Goal: Task Accomplishment & Management: Manage account settings

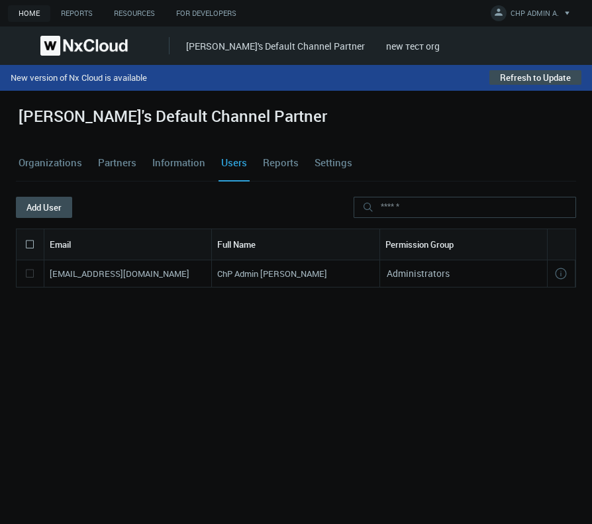
click at [473, 99] on div "azaretskaya's Default Channel Partner Organizations Partners Information Users …" at bounding box center [296, 307] width 592 height 433
click at [530, 79] on button "Refresh to Update" at bounding box center [535, 77] width 92 height 15
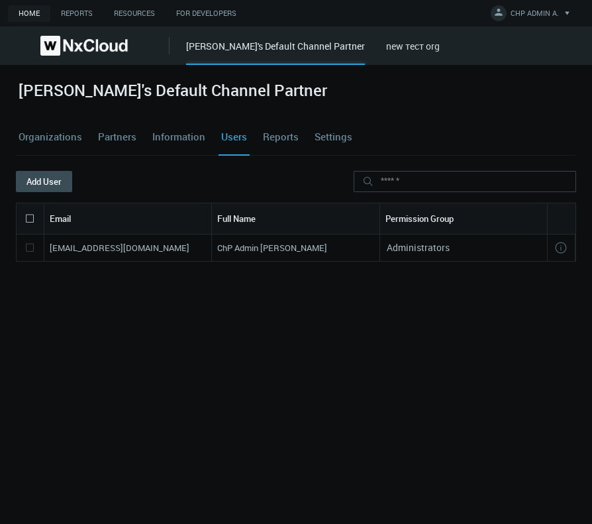
click at [400, 52] on link "new тест org" at bounding box center [413, 46] width 54 height 13
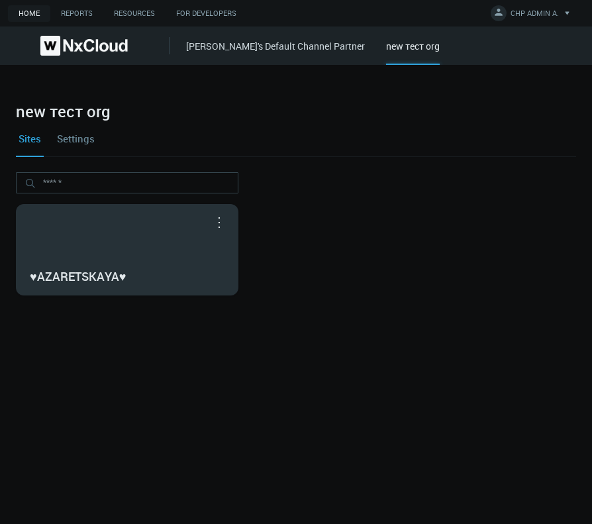
click at [109, 273] on nx-search-highlight "♥AZARETSKAYA♥" at bounding box center [78, 276] width 96 height 16
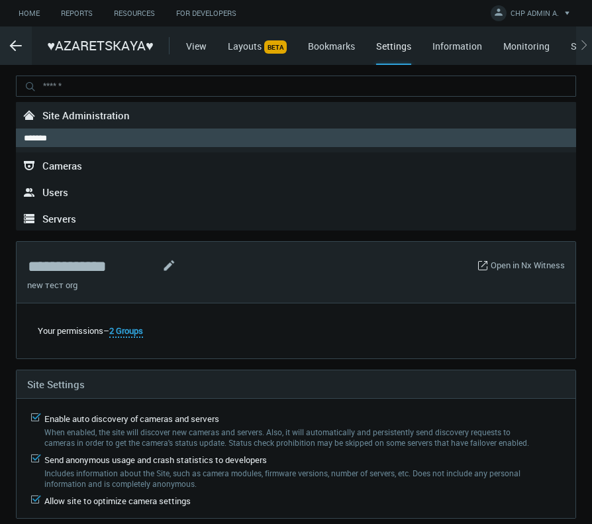
type input "**"
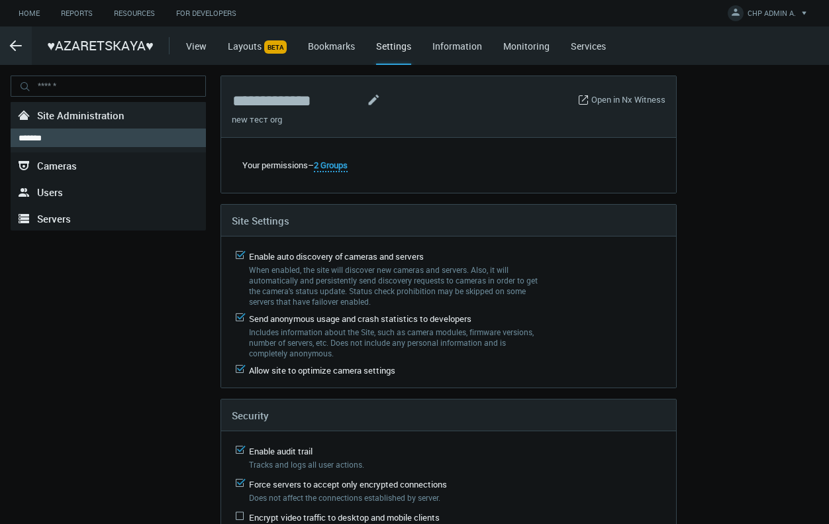
click at [585, 281] on div "**********" at bounding box center [414, 358] width 818 height 567
click at [9, 54] on div ".arrow {fill-rule:evenodd;clip-rule:evenodd;fill:none;stroke:var(--btn-arrow-co…" at bounding box center [16, 45] width 32 height 38
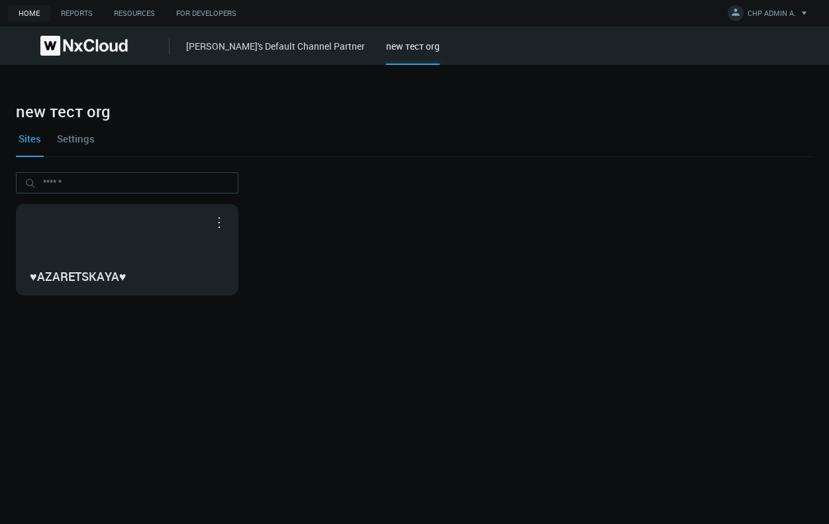
click at [92, 139] on link "Settings" at bounding box center [75, 138] width 43 height 36
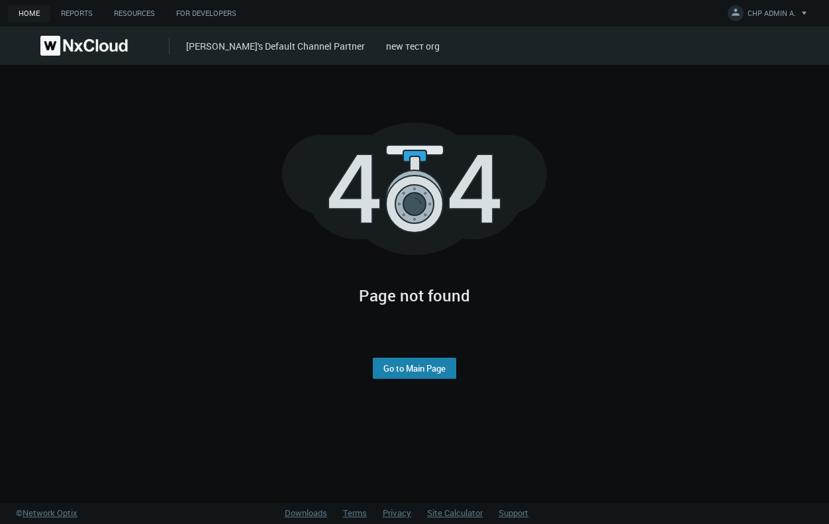
click at [435, 373] on link "Go to Main Page" at bounding box center [414, 368] width 62 height 11
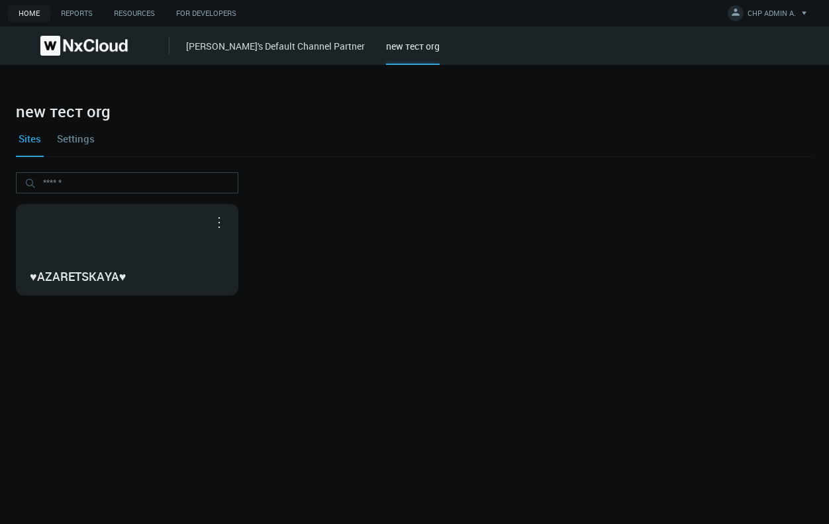
click at [71, 139] on link "Settings" at bounding box center [75, 138] width 43 height 36
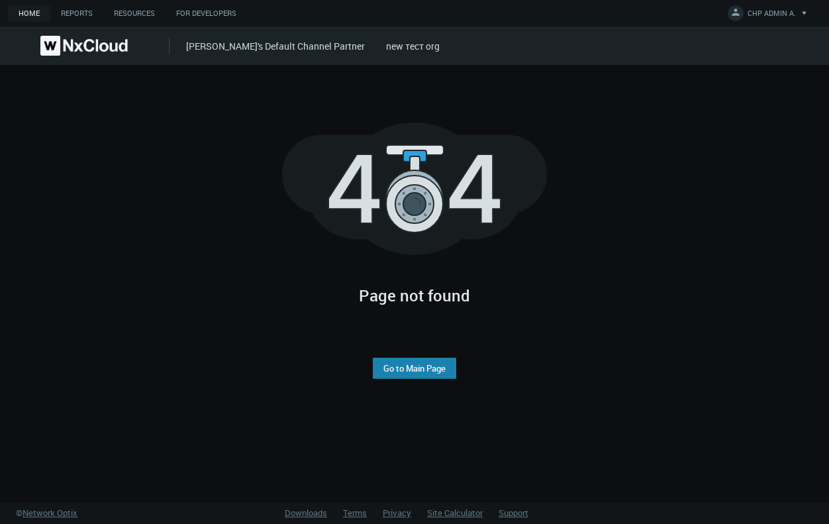
click at [424, 372] on link "Go to Main Page" at bounding box center [414, 368] width 62 height 11
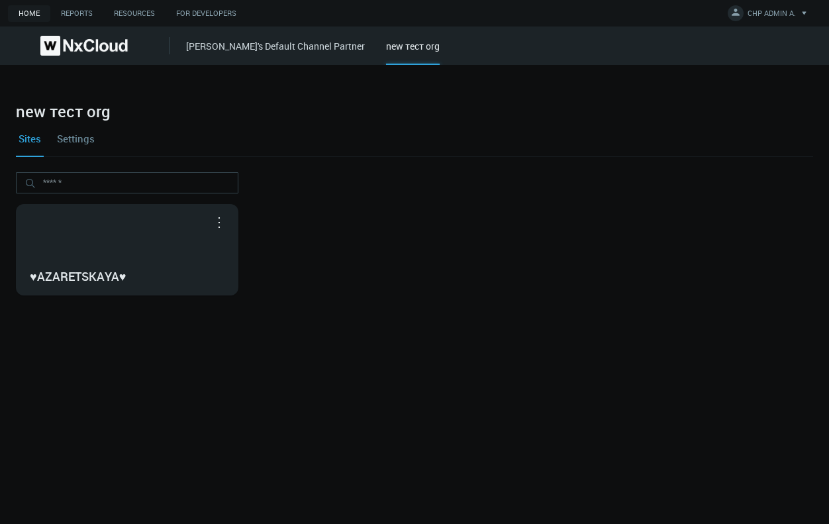
click at [261, 42] on link "[PERSON_NAME]'s Default Channel Partner" at bounding box center [275, 46] width 179 height 13
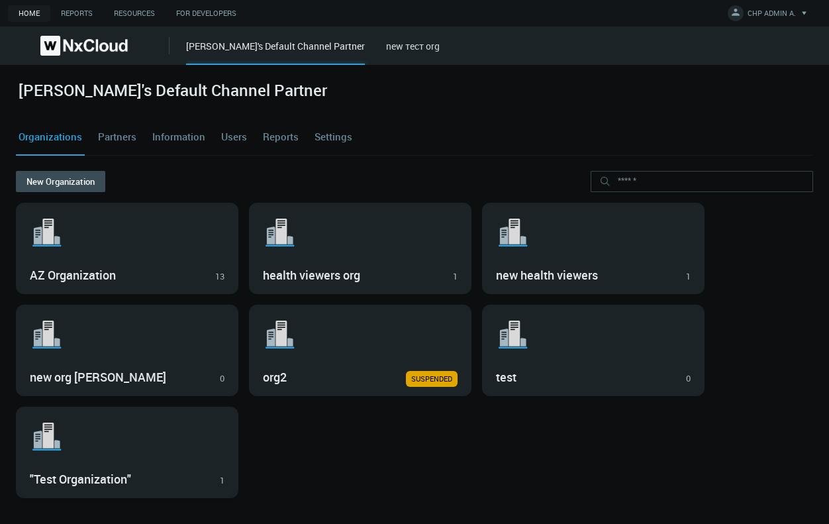
click at [395, 40] on link "new тест org" at bounding box center [413, 46] width 54 height 13
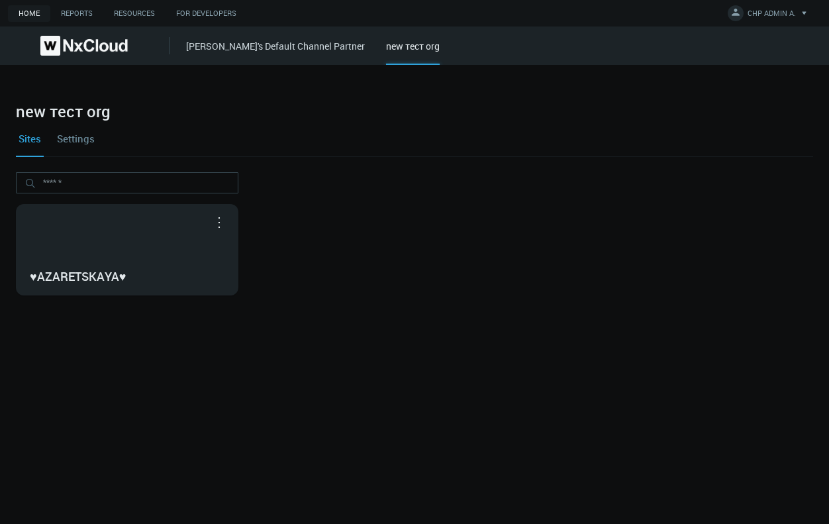
click at [85, 138] on link "Settings" at bounding box center [75, 138] width 43 height 36
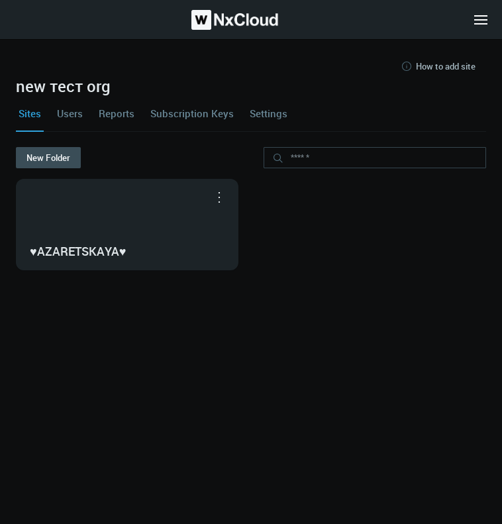
click at [201, 111] on link "Settings" at bounding box center [268, 113] width 43 height 36
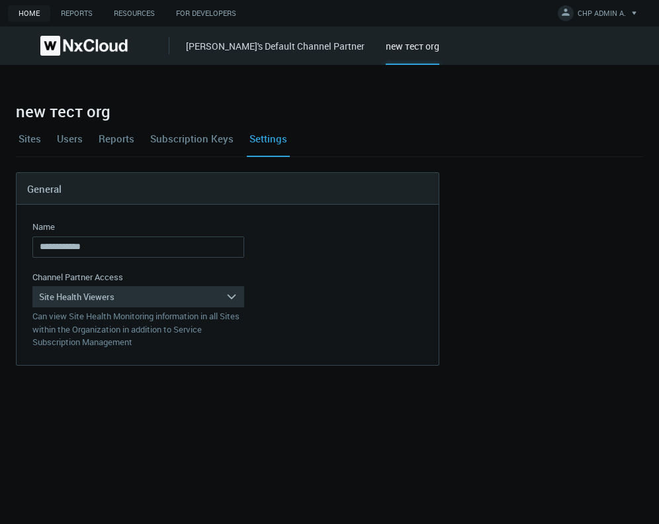
click at [32, 146] on link "Sites" at bounding box center [30, 138] width 28 height 36
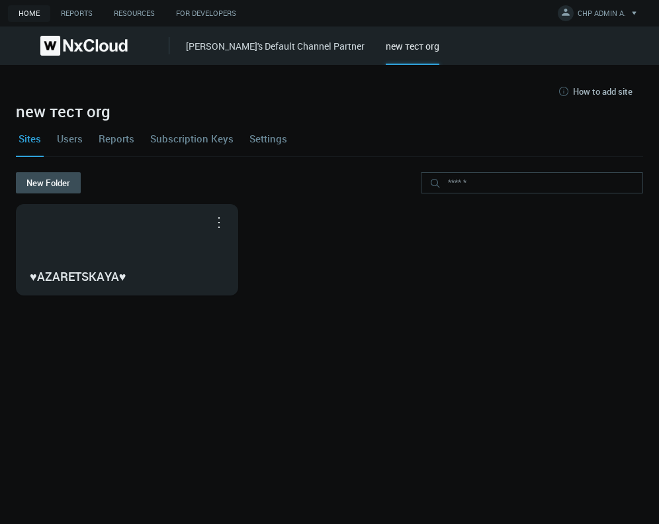
click at [71, 146] on link "Users" at bounding box center [69, 138] width 31 height 36
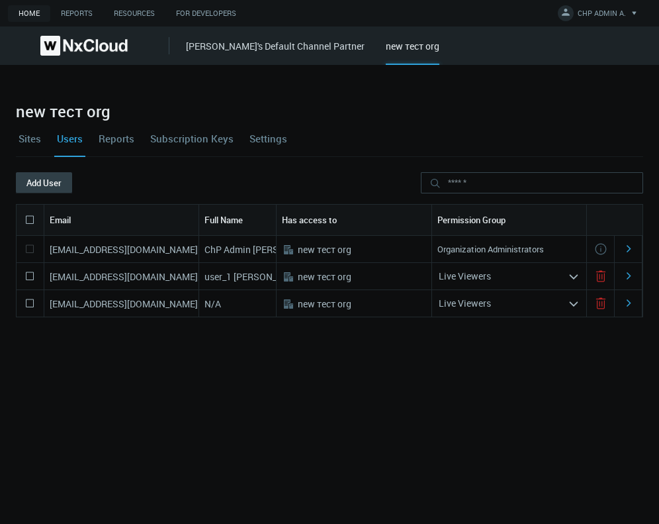
click at [42, 185] on button "Add User" at bounding box center [44, 182] width 56 height 21
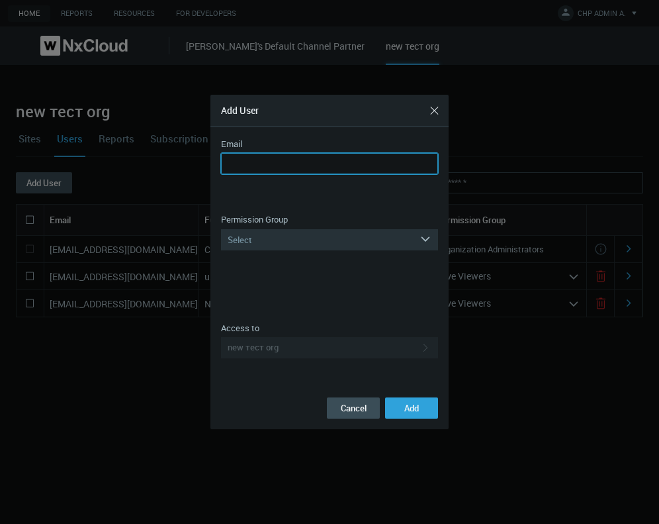
click at [201, 163] on input "Email" at bounding box center [329, 163] width 217 height 21
paste input "**********"
type input "**********"
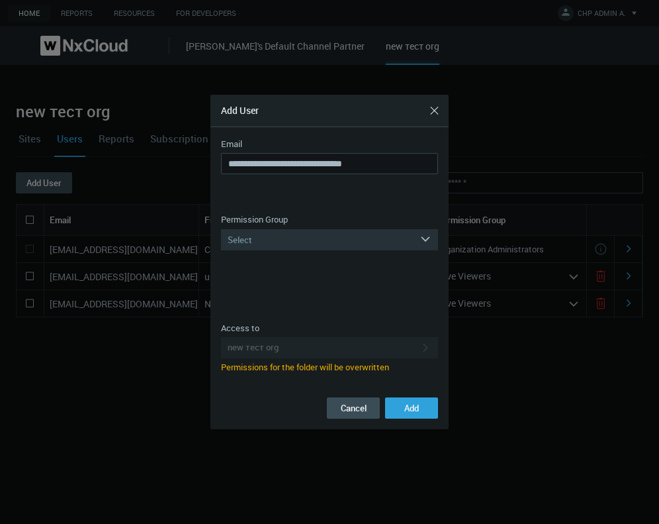
click at [201, 225] on div "Permission Group" at bounding box center [329, 219] width 217 height 13
click at [201, 232] on div "Select" at bounding box center [320, 239] width 199 height 21
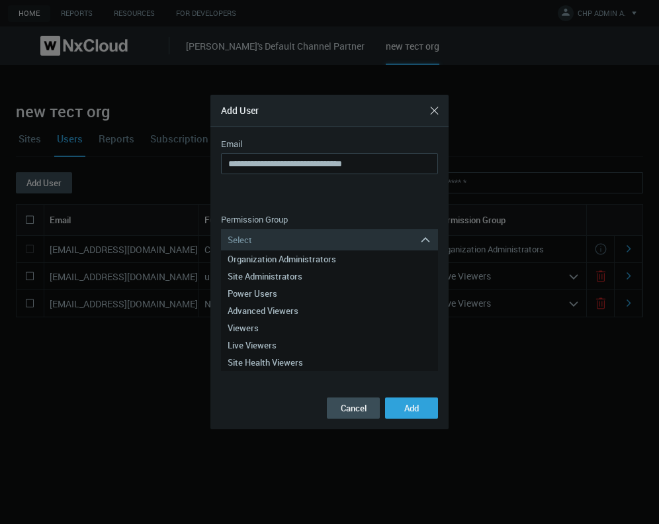
click at [201, 126] on div at bounding box center [329, 262] width 659 height 524
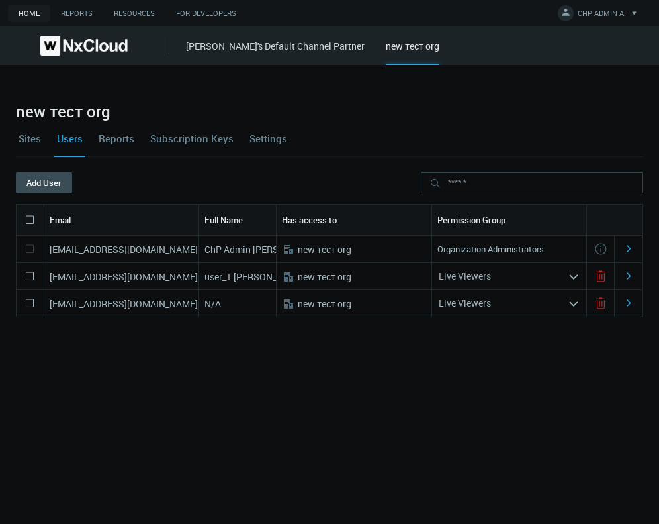
click at [201, 56] on div "azaretskaya's Default Channel Partner new тест org" at bounding box center [422, 45] width 473 height 38
click at [201, 50] on link "[PERSON_NAME]'s Default Channel Partner" at bounding box center [275, 46] width 179 height 13
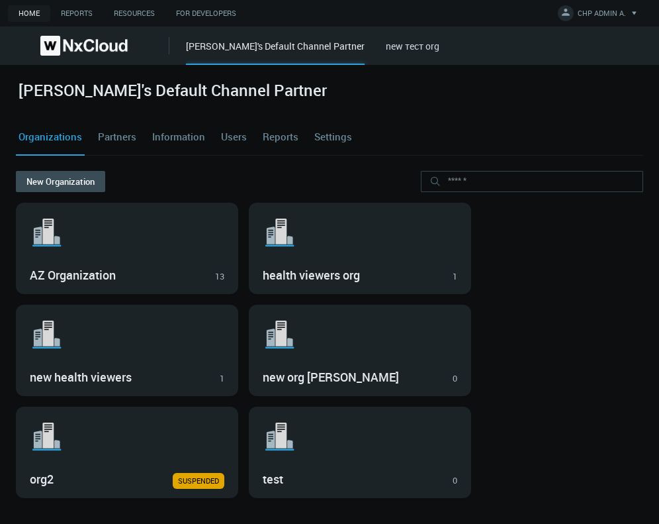
click at [201, 134] on link "Users" at bounding box center [233, 137] width 31 height 36
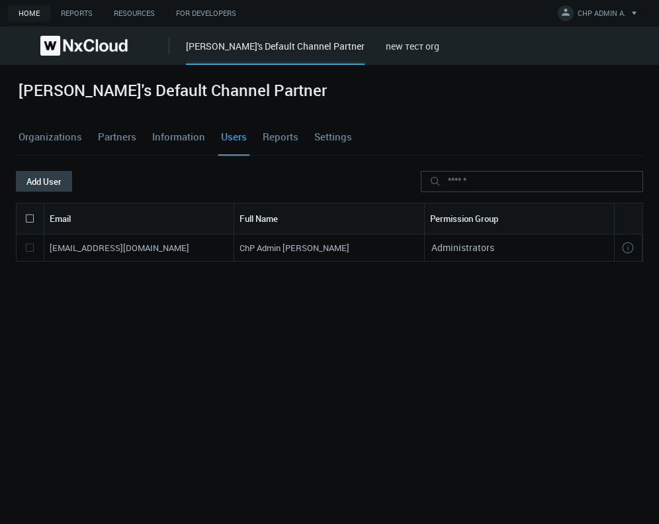
click at [36, 174] on button "Add User" at bounding box center [44, 181] width 56 height 21
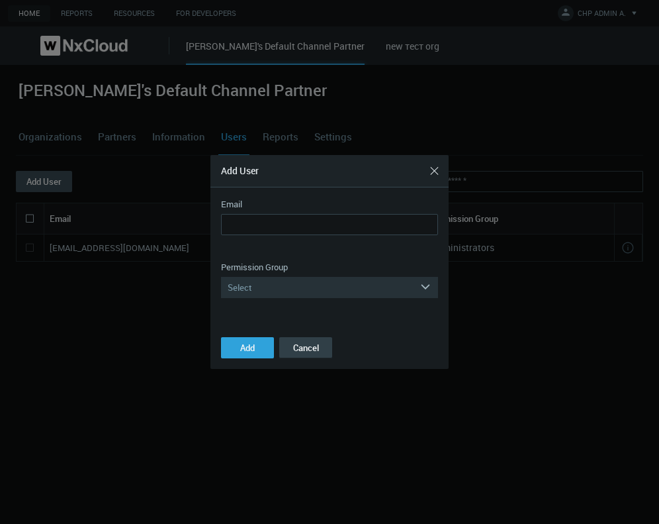
click at [201, 343] on button "Cancel" at bounding box center [305, 347] width 53 height 21
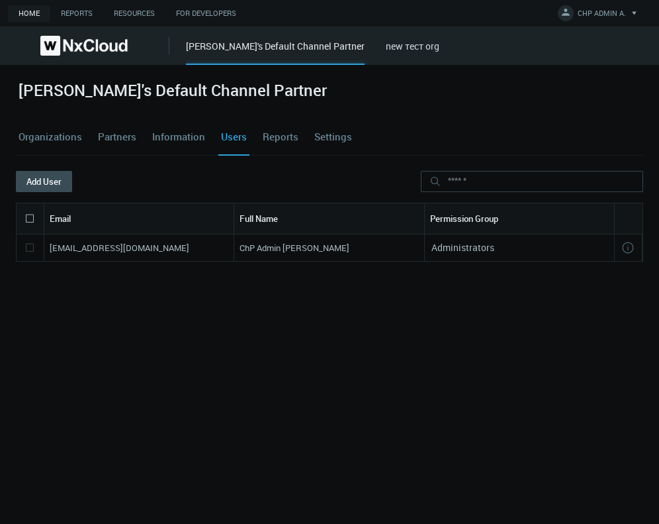
click at [68, 145] on link "Organizations" at bounding box center [50, 137] width 69 height 36
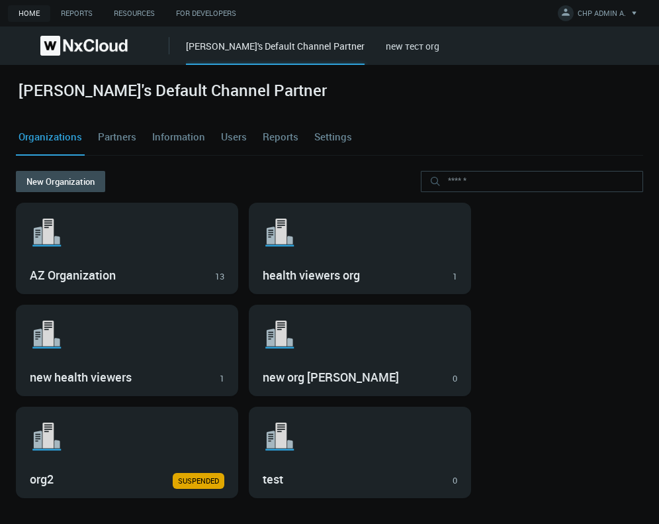
click at [201, 43] on link "new тест org" at bounding box center [413, 46] width 54 height 13
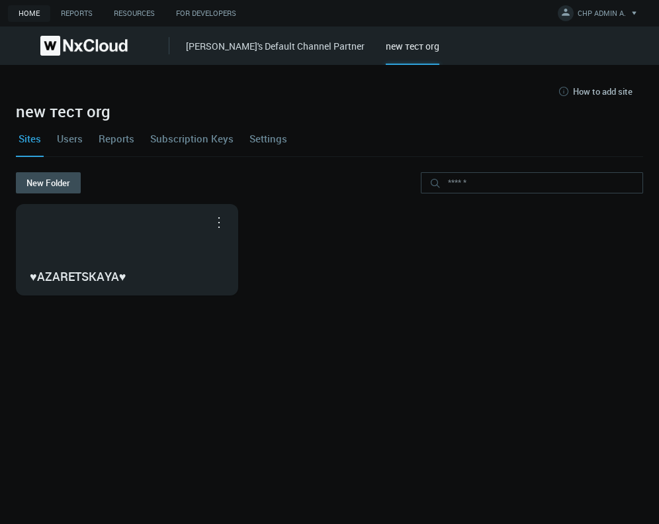
click at [201, 263] on div "♥AZARETSKAYA♥ Move to... Open in Nx Witness" at bounding box center [329, 249] width 633 height 97
click at [201, 142] on link "Settings" at bounding box center [268, 138] width 43 height 36
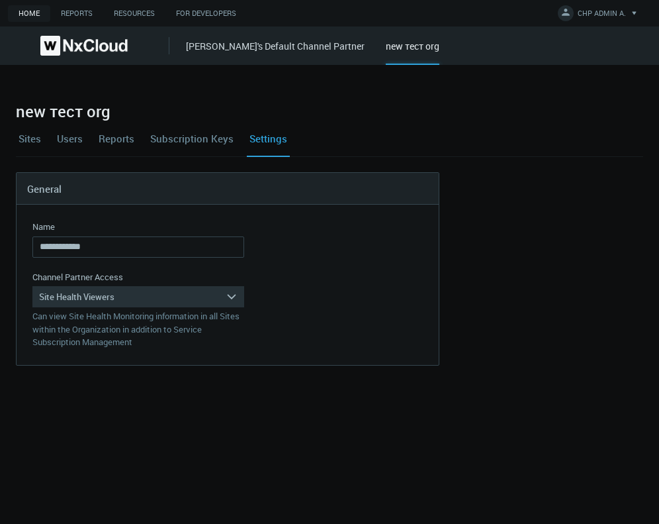
click at [80, 141] on link "Users" at bounding box center [69, 138] width 31 height 36
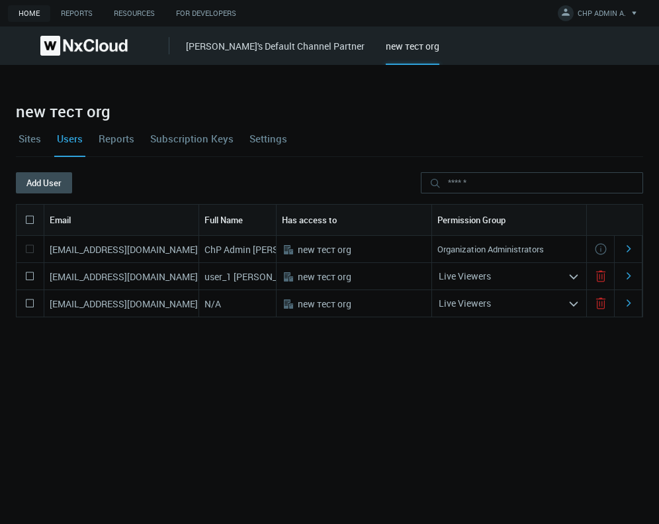
click at [30, 276] on icon at bounding box center [30, 276] width 16 height 16
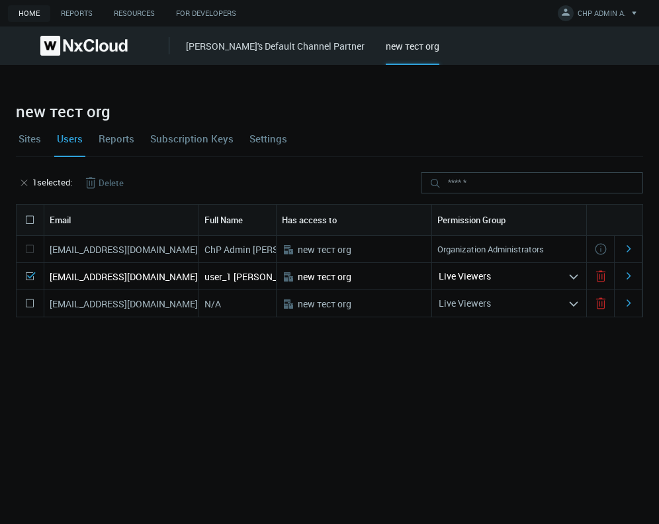
click at [103, 189] on button "Delete" at bounding box center [103, 182] width 62 height 21
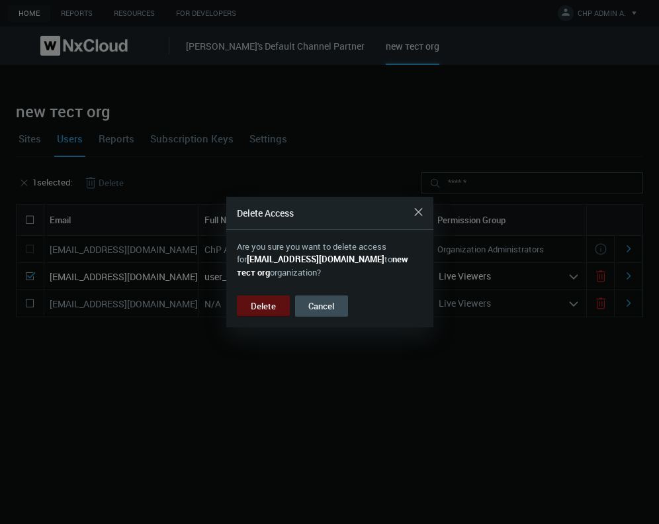
click at [201, 309] on button "Delete" at bounding box center [263, 305] width 53 height 21
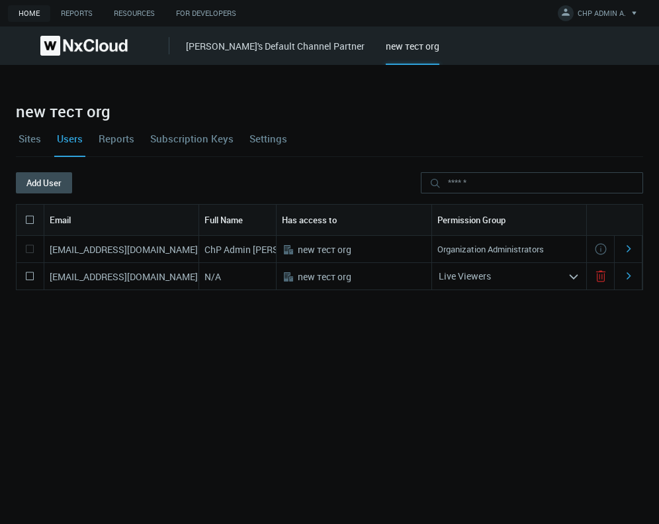
click at [122, 279] on nx-search-highlight "azaretskaya+userlv@networkoptix.com" at bounding box center [124, 276] width 148 height 13
copy nx-search-highlight "azaretskaya+userlv@networkoptix.com"
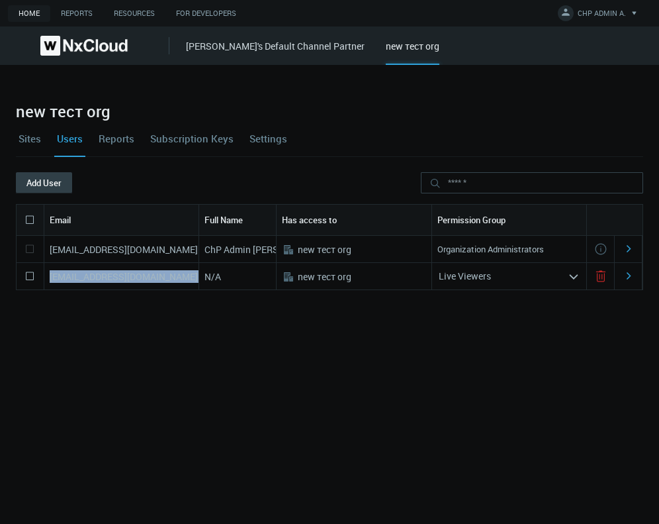
click at [56, 184] on button "Add User" at bounding box center [44, 182] width 56 height 21
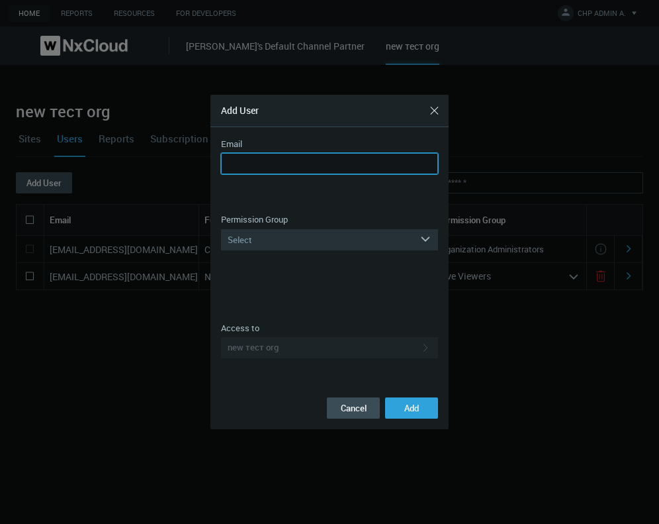
click at [201, 161] on input "Email" at bounding box center [329, 163] width 217 height 21
click at [201, 164] on input "Email" at bounding box center [329, 163] width 217 height 21
paste input "**********"
type input "**********"
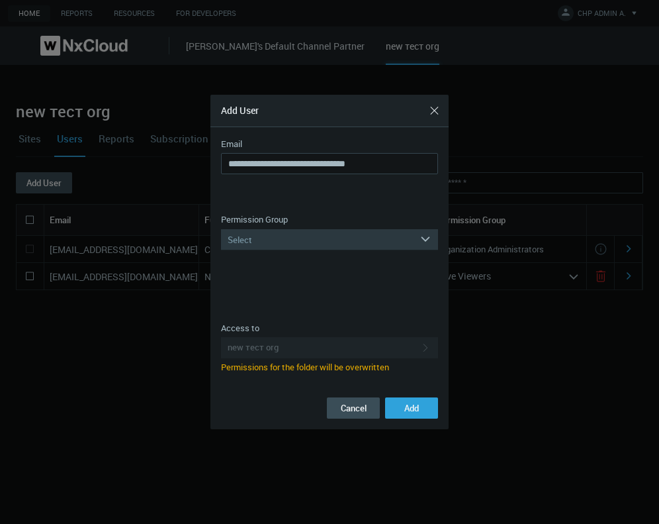
click at [201, 242] on div "Select" at bounding box center [320, 239] width 199 height 21
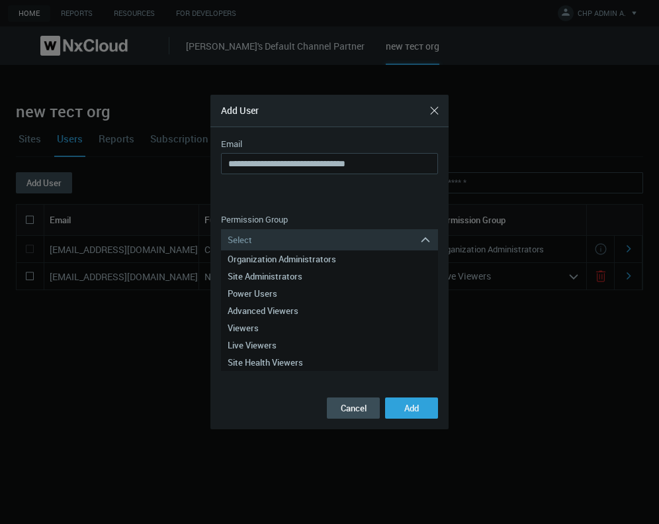
click at [201, 326] on div "Viewers" at bounding box center [330, 327] width 204 height 17
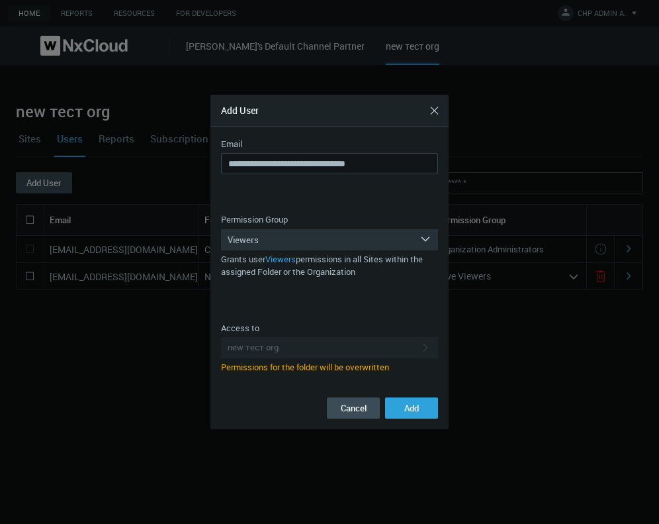
click at [201, 326] on div "Access to" at bounding box center [329, 328] width 217 height 13
click at [201, 396] on form "**********" at bounding box center [330, 278] width 238 height 302
click at [201, 404] on span "Add" at bounding box center [411, 408] width 15 height 12
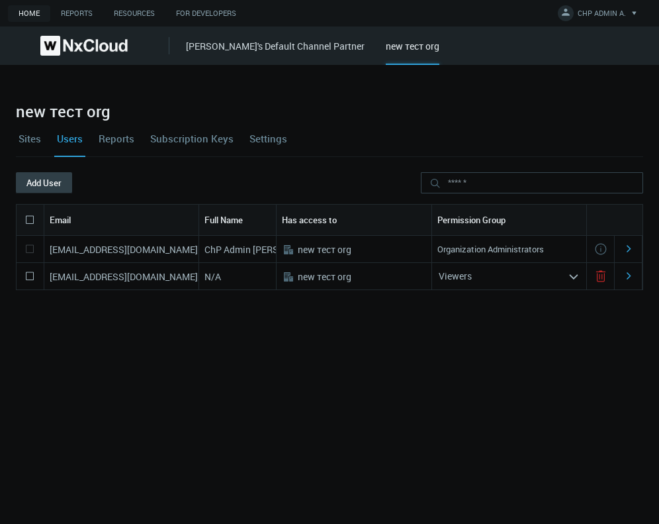
click at [62, 181] on button "Add User" at bounding box center [44, 182] width 56 height 21
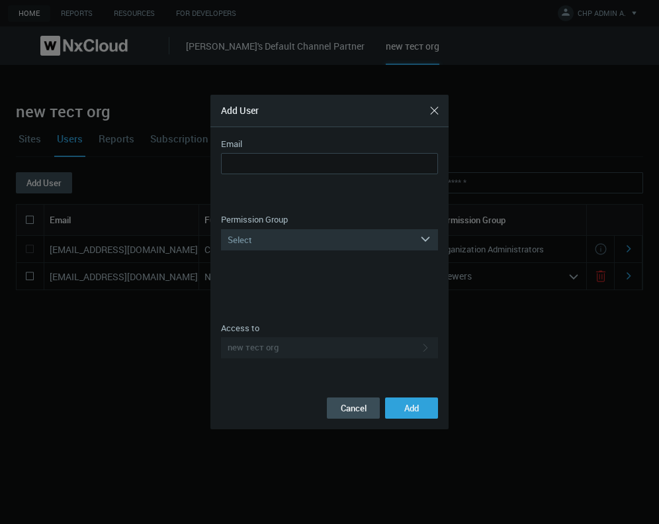
click at [201, 152] on nx-form-field "Email Email is invalid Email is required You cannot add yourself User has alrea…" at bounding box center [329, 171] width 217 height 66
click at [201, 160] on input "Email" at bounding box center [329, 163] width 217 height 21
type input "**********"
click at [201, 244] on div "Select" at bounding box center [320, 239] width 199 height 21
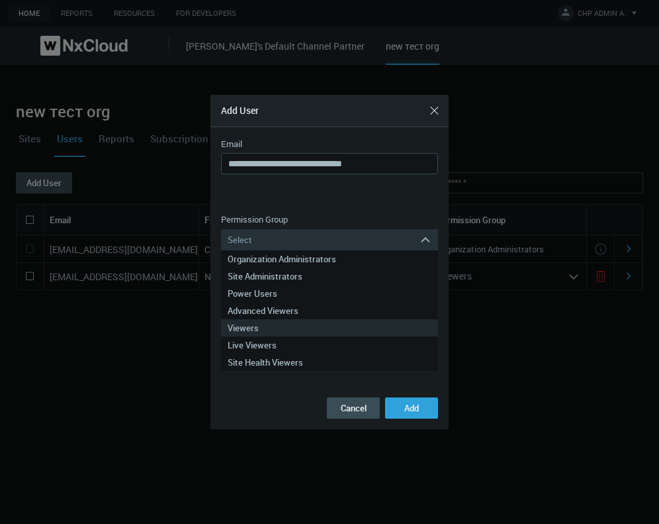
click at [201, 326] on div "Viewers" at bounding box center [330, 327] width 204 height 17
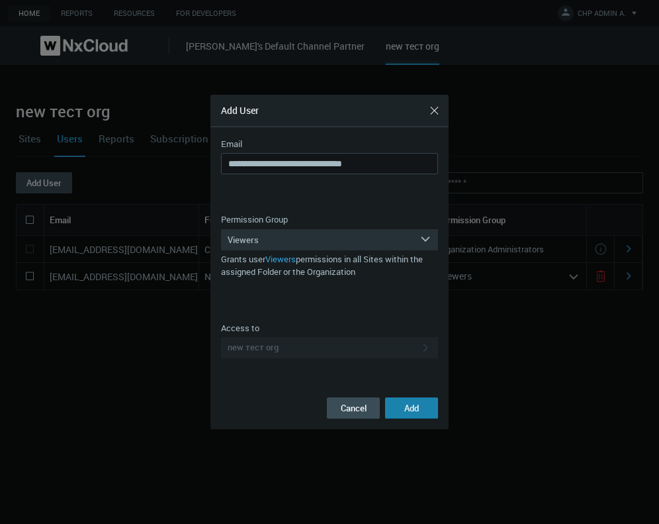
click at [201, 408] on button "Add" at bounding box center [411, 407] width 53 height 21
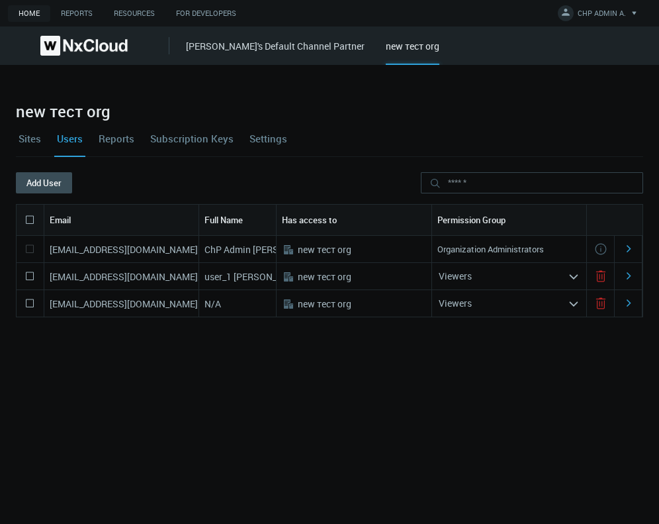
click at [201, 140] on link "Settings" at bounding box center [268, 138] width 43 height 36
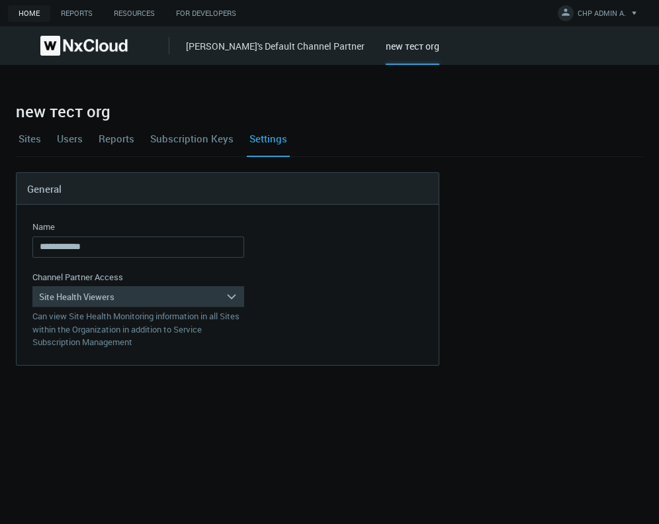
click at [201, 297] on div "Site Health Viewers" at bounding box center [128, 296] width 193 height 21
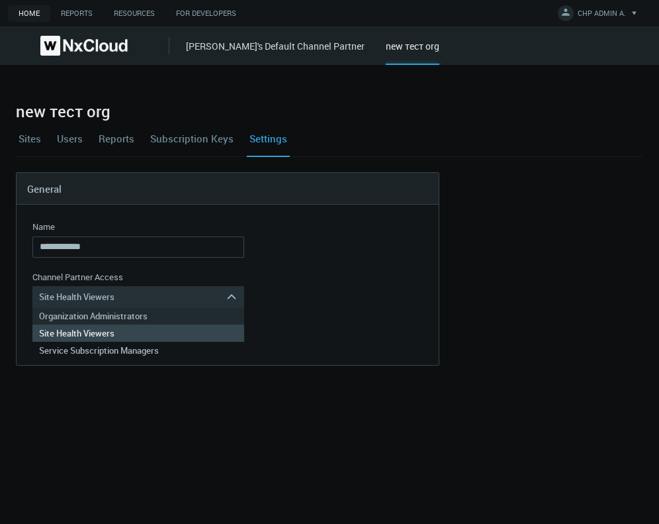
click at [201, 317] on div "Organization Administrators" at bounding box center [138, 315] width 199 height 17
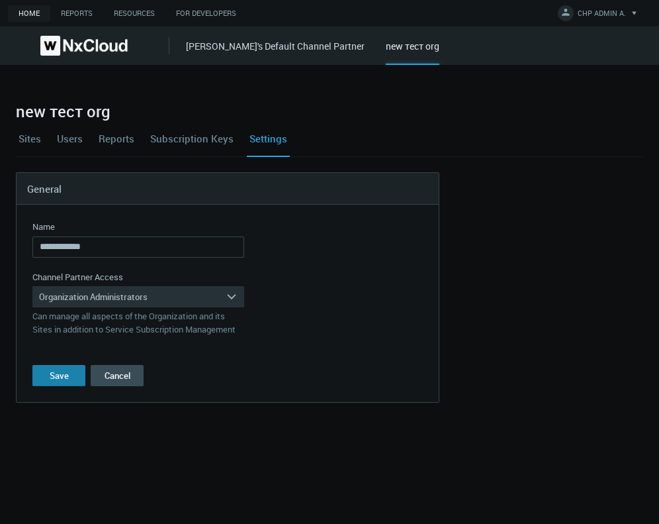
click at [79, 377] on button "Save" at bounding box center [58, 375] width 53 height 21
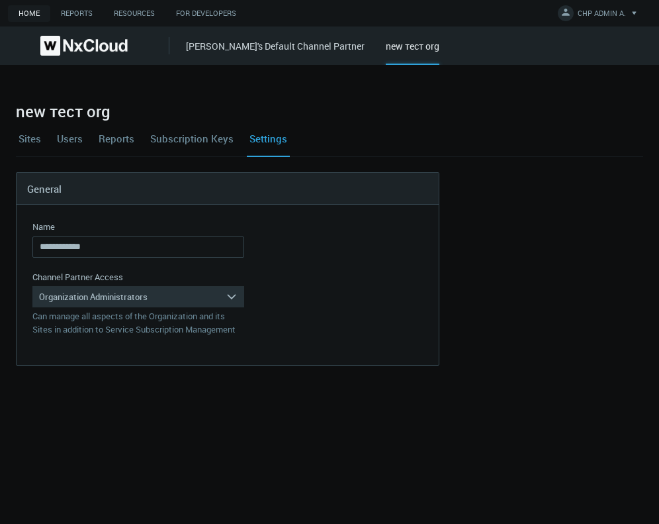
click at [74, 146] on link "Users" at bounding box center [69, 138] width 31 height 36
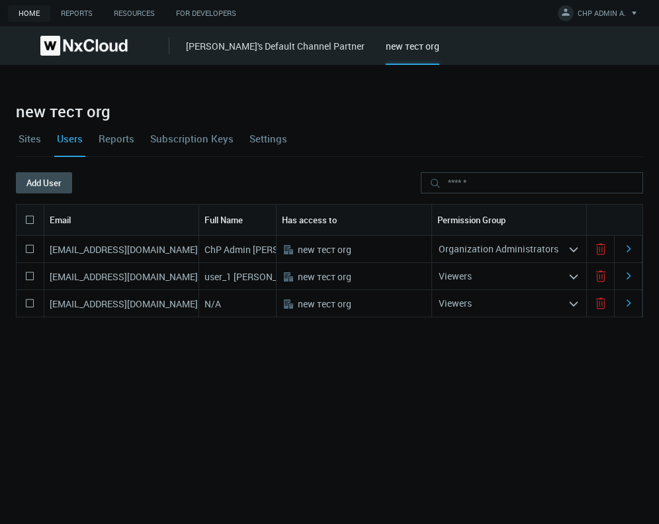
click at [201, 275] on div "Viewers" at bounding box center [500, 275] width 136 height 21
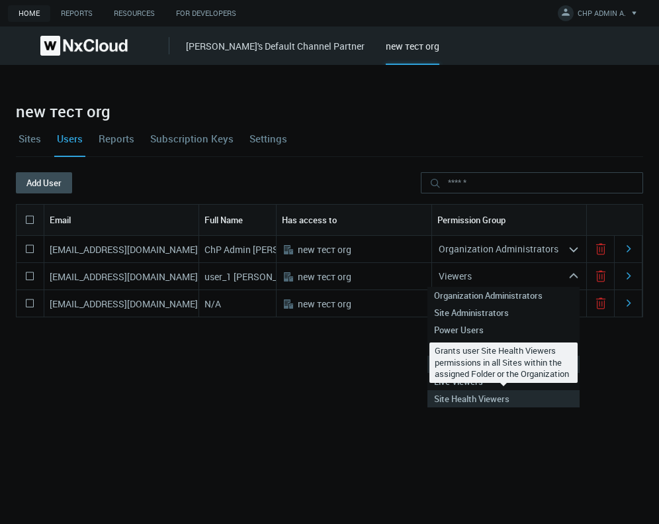
click at [201, 401] on div "Site Health Viewers" at bounding box center [503, 398] width 139 height 17
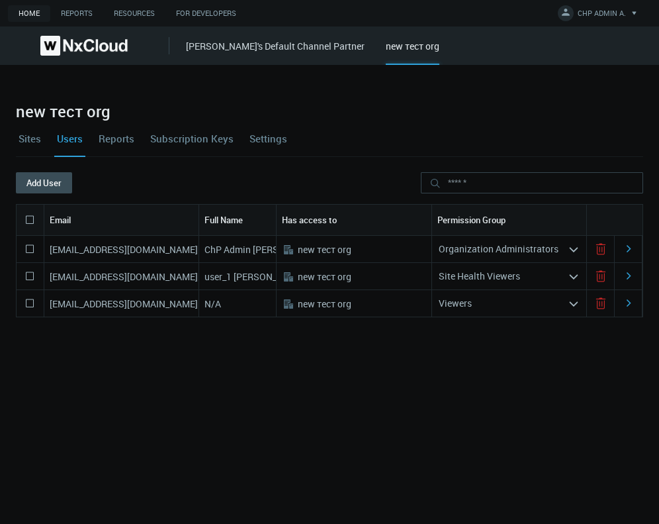
click at [201, 278] on nx-search-highlight "Site Health Viewers" at bounding box center [479, 275] width 81 height 13
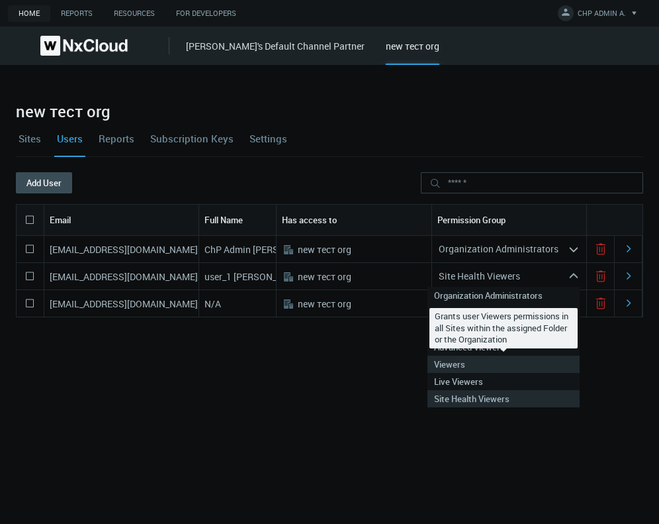
click at [201, 369] on div "Viewers" at bounding box center [503, 363] width 139 height 17
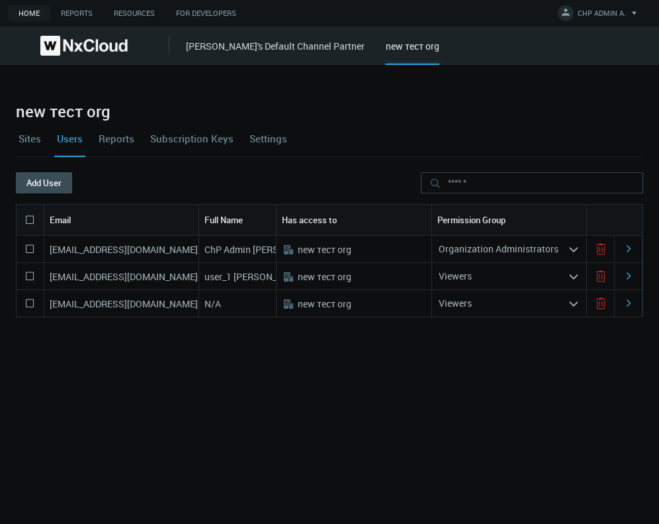
click at [201, 263] on div "Viewers arrow_expand" at bounding box center [509, 276] width 155 height 26
click at [201, 279] on div "Viewers" at bounding box center [500, 275] width 136 height 21
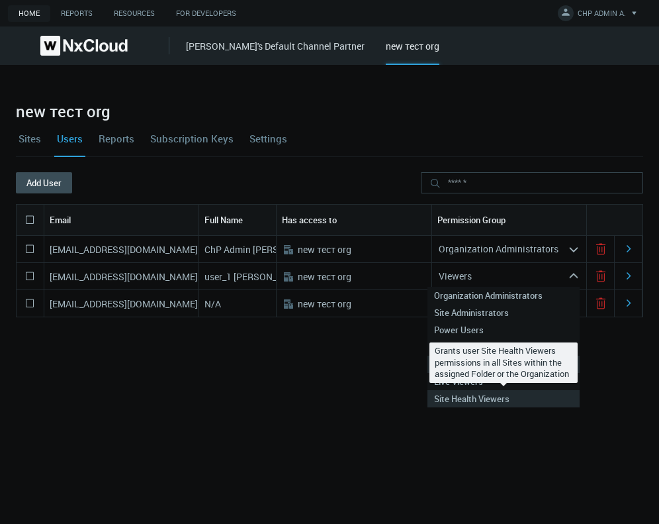
click at [201, 398] on div "Site Health Viewers" at bounding box center [503, 398] width 139 height 17
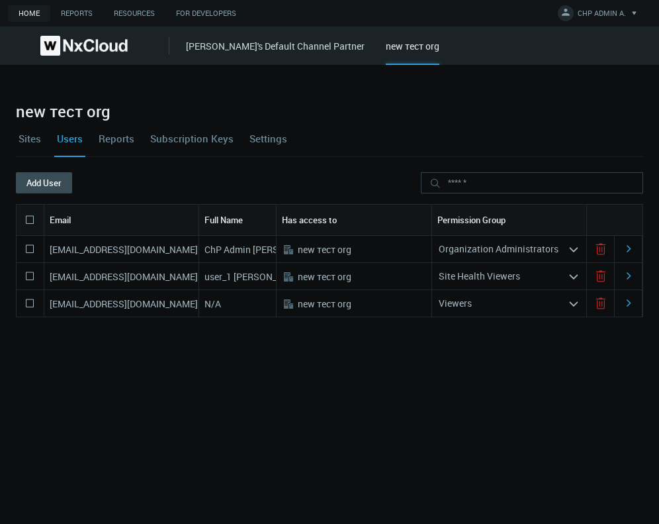
click at [33, 136] on link "Sites" at bounding box center [30, 138] width 28 height 36
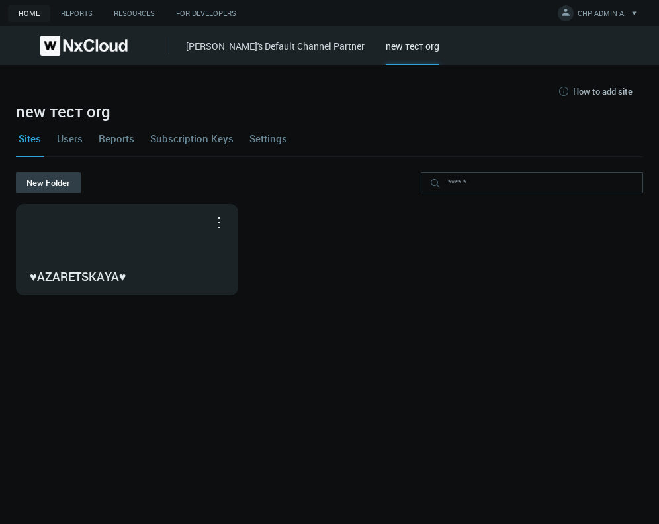
click at [52, 185] on button "New Folder" at bounding box center [48, 182] width 65 height 21
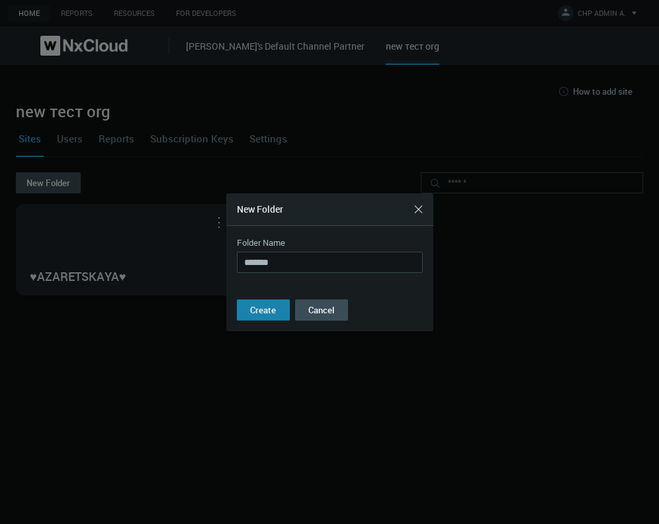
type input "*******"
click at [201, 304] on span "Create" at bounding box center [263, 310] width 26 height 12
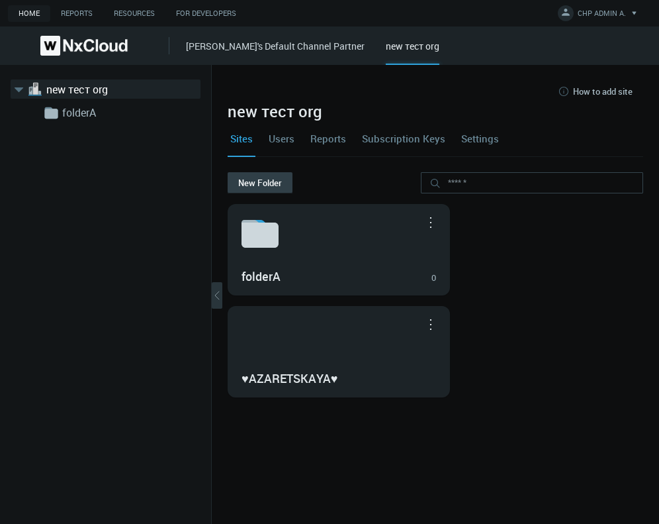
click at [201, 186] on button "New Folder" at bounding box center [260, 182] width 65 height 21
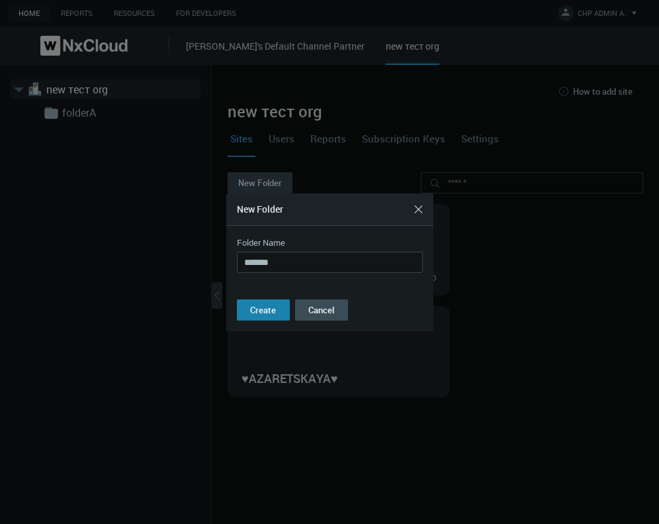
type input "*******"
click at [201, 307] on span "Create" at bounding box center [263, 310] width 26 height 12
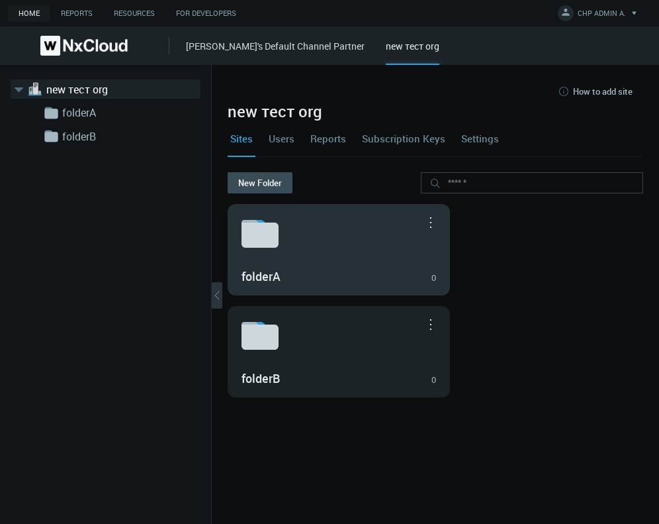
drag, startPoint x: 371, startPoint y: 447, endPoint x: 373, endPoint y: 239, distance: 207.9
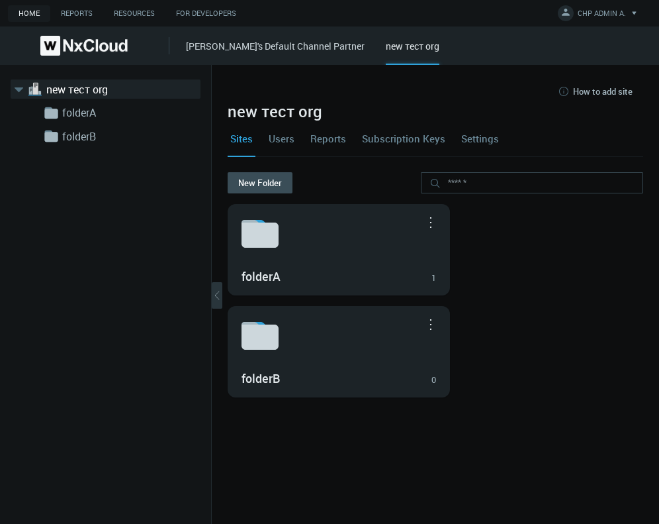
click at [201, 138] on link "Users" at bounding box center [281, 138] width 31 height 36
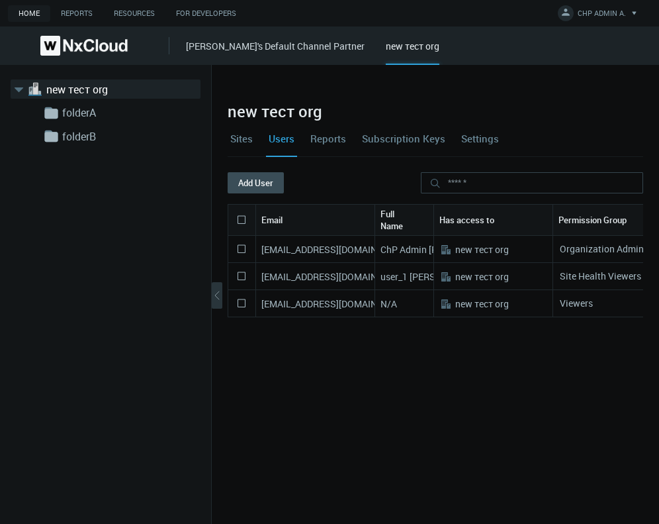
click at [201, 277] on nx-search-highlight "azaretskaya+user1@networkoptix.com" at bounding box center [335, 276] width 148 height 13
copy nx-search-highlight "azaretskaya+user1@networkoptix.com"
click at [201, 273] on icon at bounding box center [242, 276] width 16 height 16
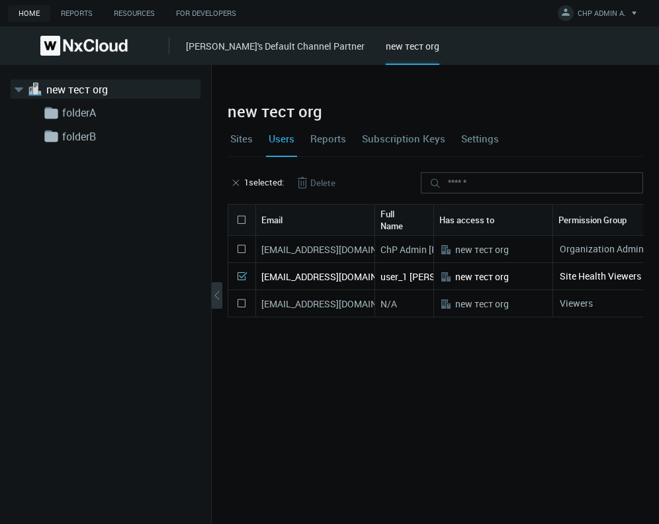
click at [201, 183] on icon at bounding box center [303, 183] width 8 height 9
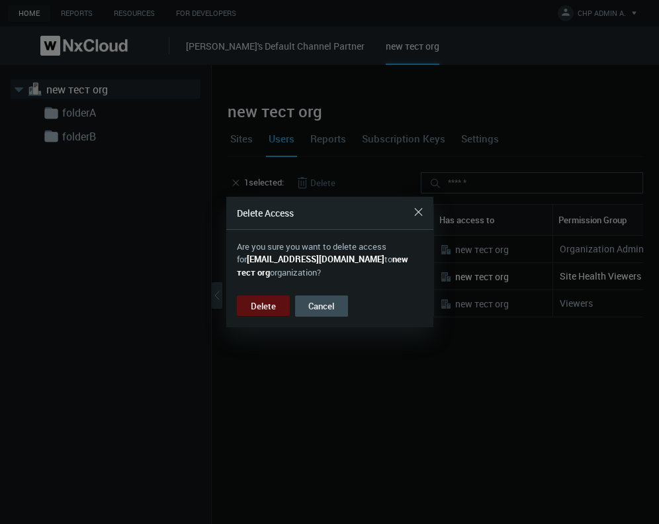
click at [201, 305] on button "Delete" at bounding box center [263, 305] width 53 height 21
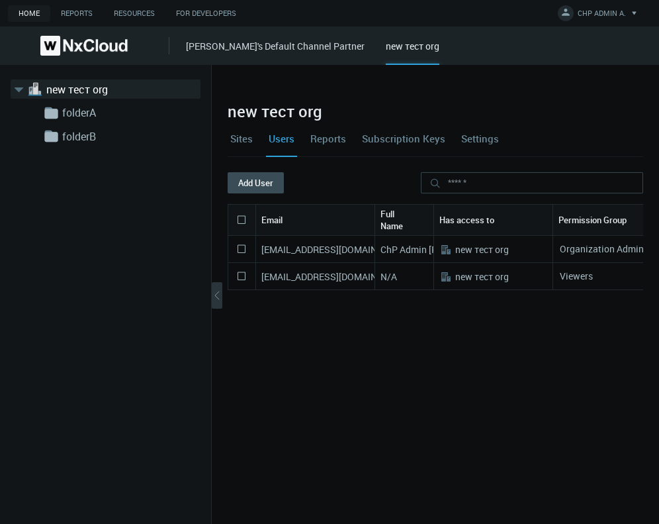
click at [201, 140] on link "Sites" at bounding box center [242, 138] width 28 height 36
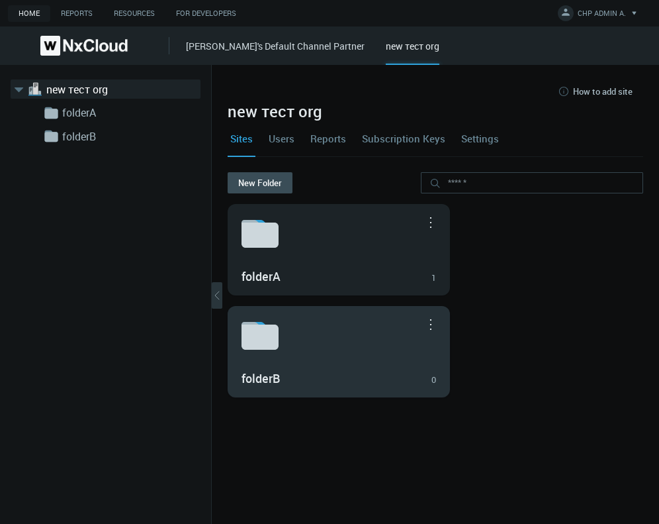
click at [201, 343] on svg-icon at bounding box center [339, 335] width 195 height 42
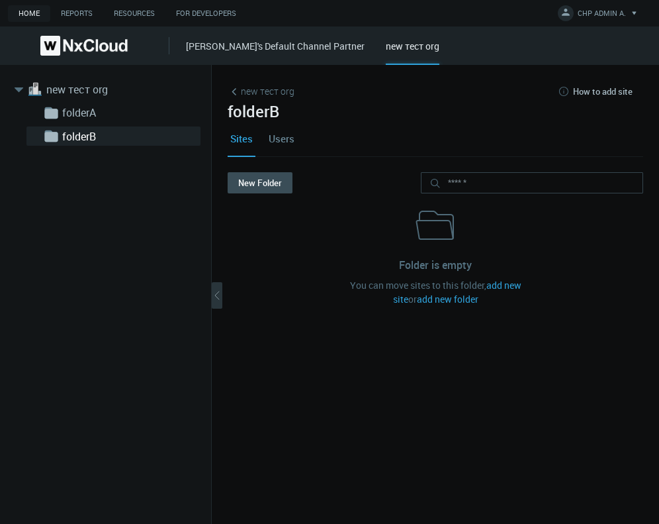
click at [201, 142] on link "Users" at bounding box center [281, 138] width 31 height 36
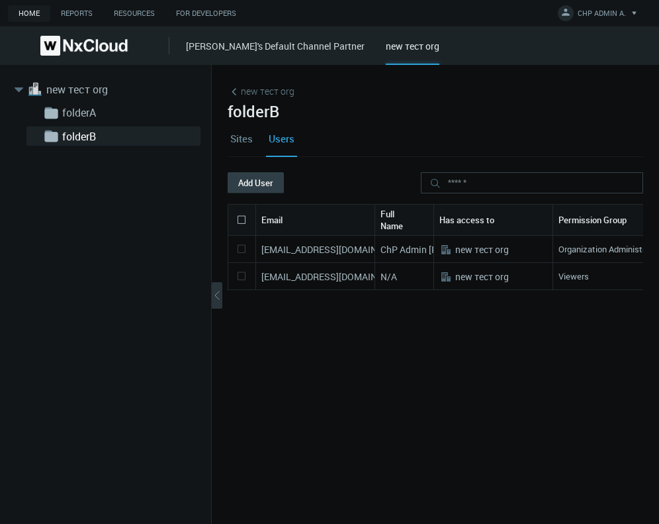
click at [201, 191] on button "Add User" at bounding box center [256, 182] width 56 height 21
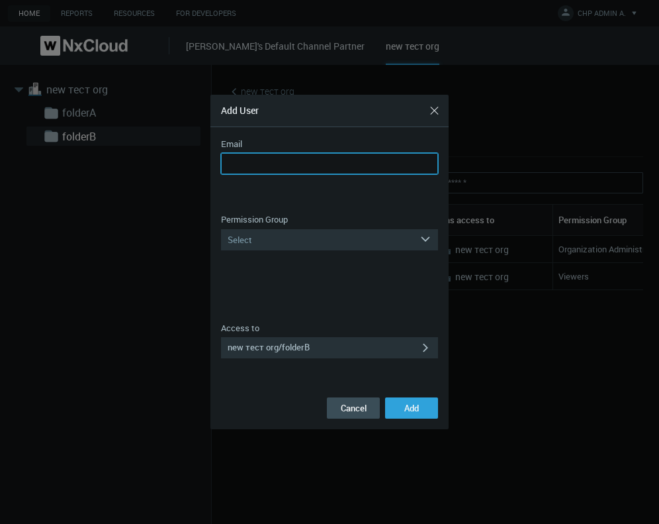
click at [201, 170] on input "Email" at bounding box center [329, 163] width 217 height 21
paste input "**********"
type input "**********"
click at [201, 223] on label "Permission Group" at bounding box center [254, 219] width 67 height 13
click at [201, 240] on div "Select" at bounding box center [320, 239] width 199 height 21
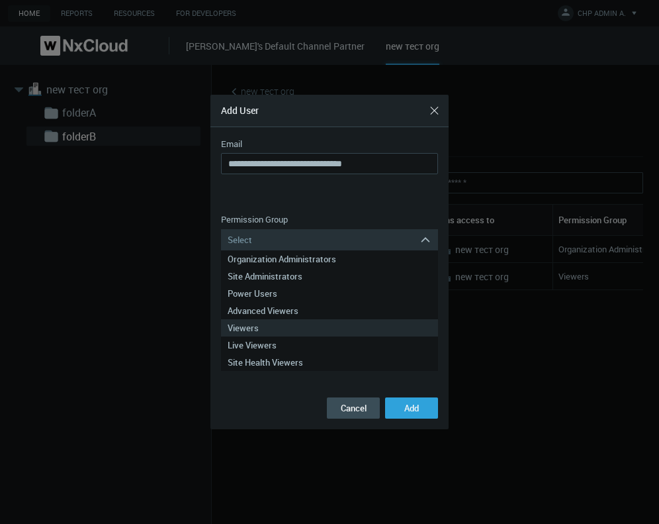
click at [201, 324] on div "Viewers" at bounding box center [330, 327] width 204 height 17
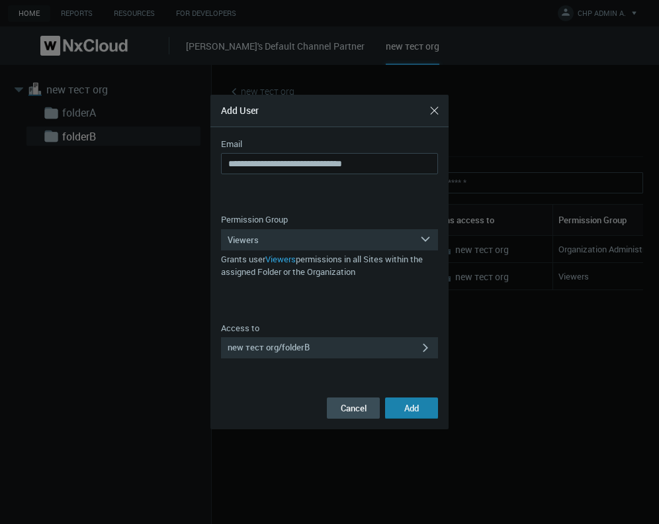
click at [201, 406] on button "Add" at bounding box center [411, 407] width 53 height 21
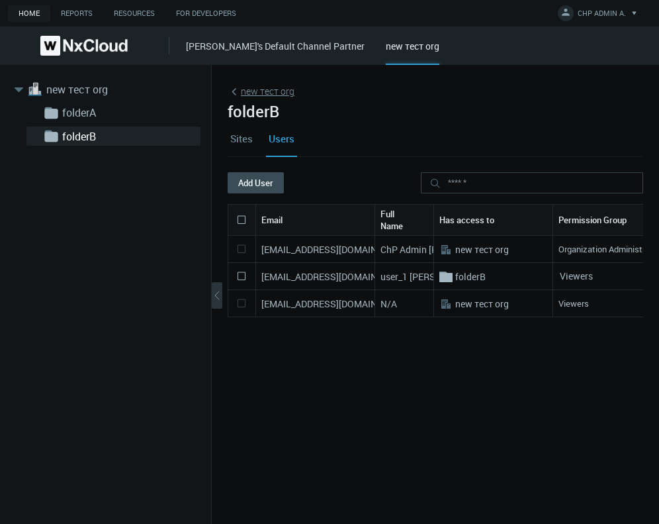
click at [201, 96] on link "new тест org" at bounding box center [261, 91] width 67 height 15
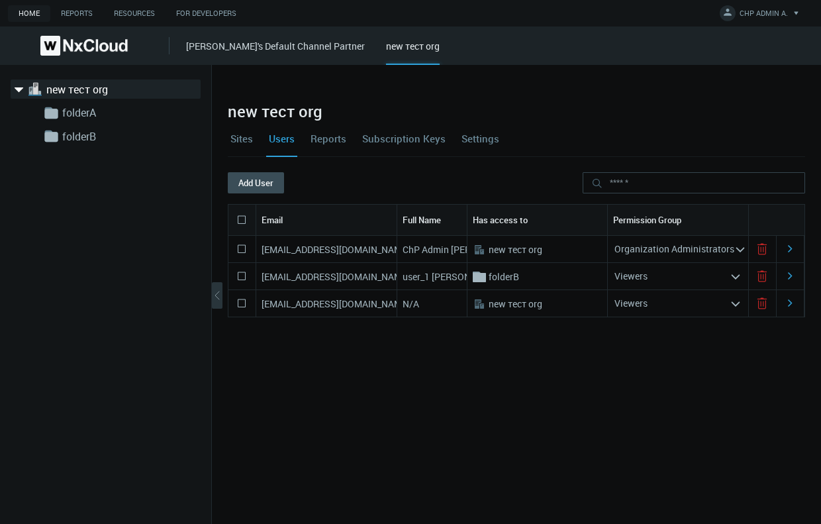
click at [105, 90] on link "new тест org" at bounding box center [112, 89] width 132 height 16
click at [201, 134] on link "Sites" at bounding box center [242, 138] width 28 height 36
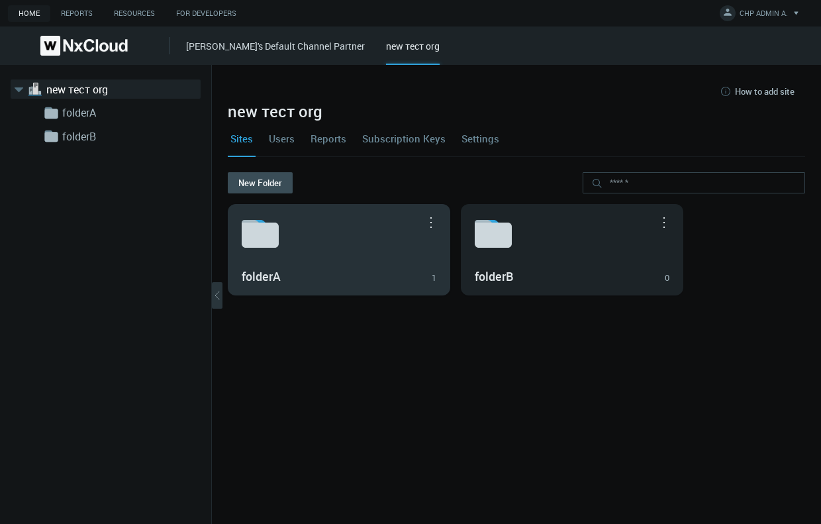
click at [201, 273] on div "folderA 1" at bounding box center [339, 275] width 195 height 23
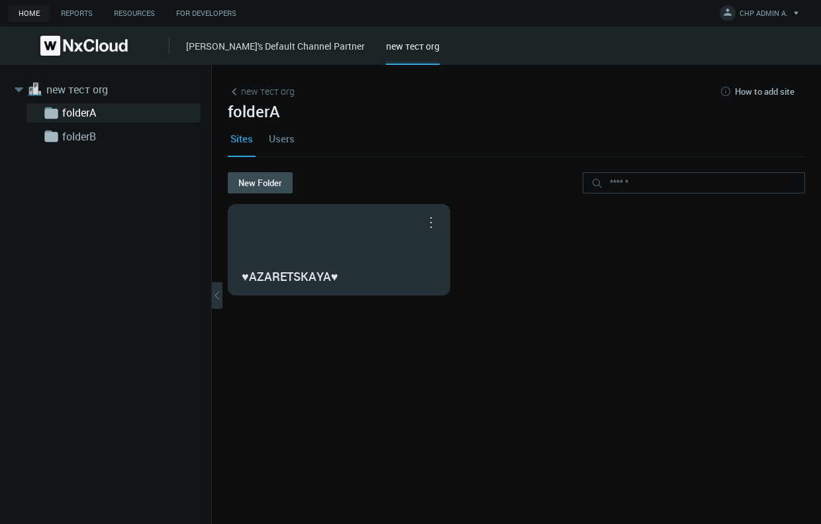
click at [201, 223] on button "button" at bounding box center [430, 221] width 21 height 13
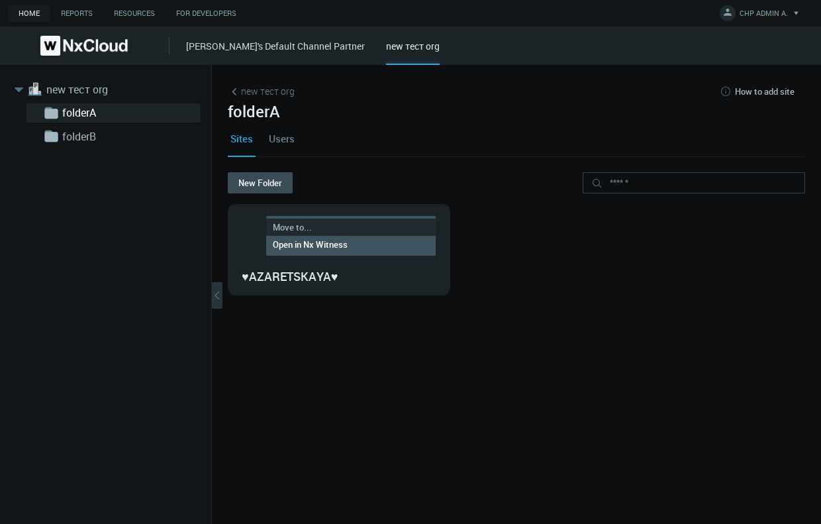
click at [201, 228] on link "Move to..." at bounding box center [350, 226] width 169 height 17
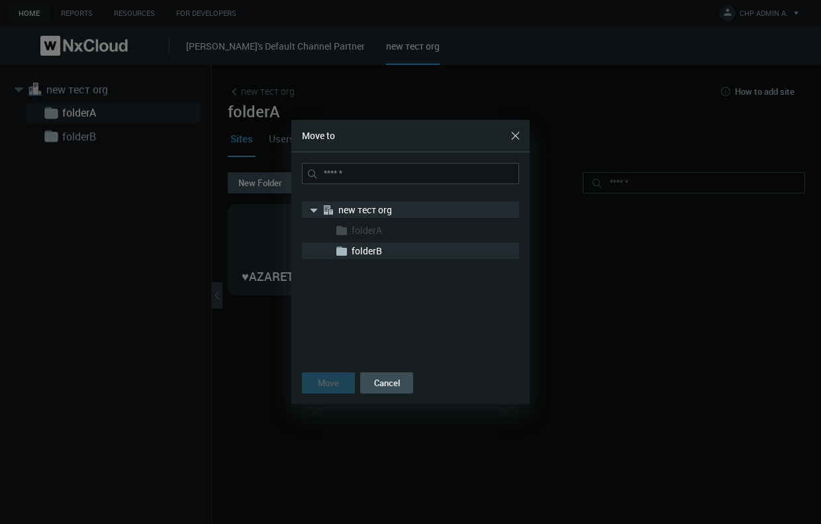
click at [201, 253] on nx-search-highlight "folderB" at bounding box center [367, 250] width 30 height 13
click at [201, 381] on div "Move" at bounding box center [328, 382] width 21 height 11
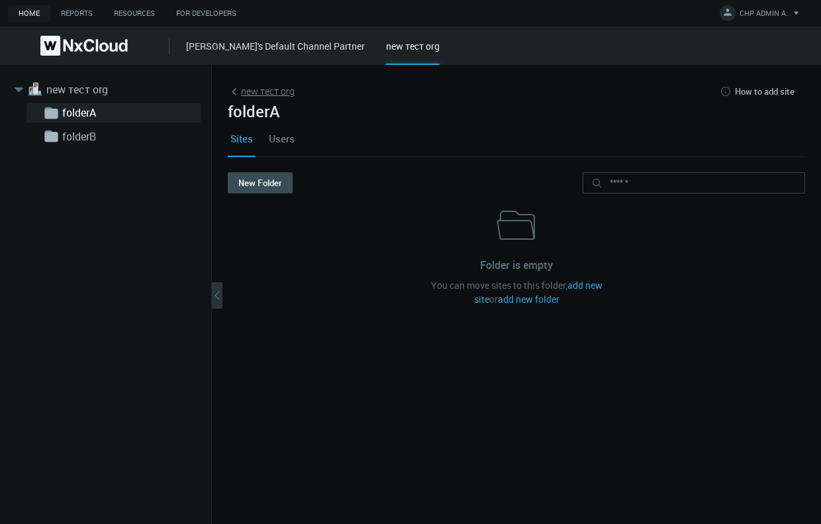
click at [201, 93] on link "new тест org" at bounding box center [261, 91] width 67 height 15
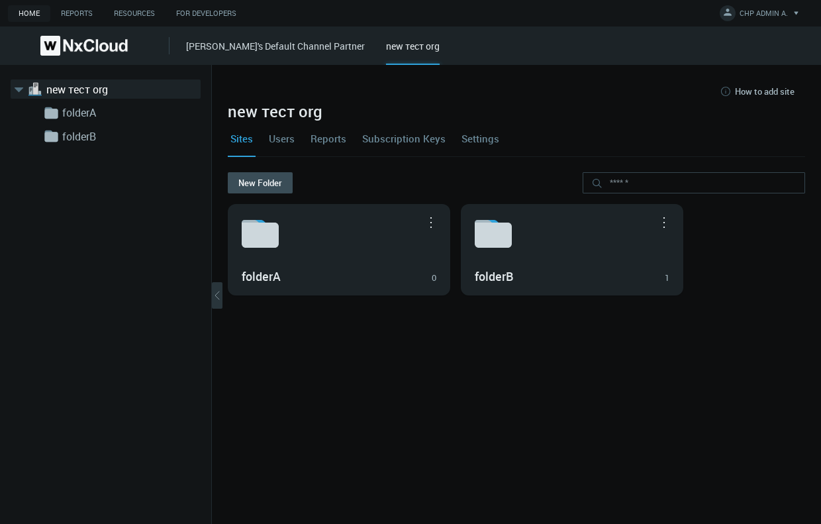
click at [201, 142] on link "Users" at bounding box center [281, 138] width 31 height 36
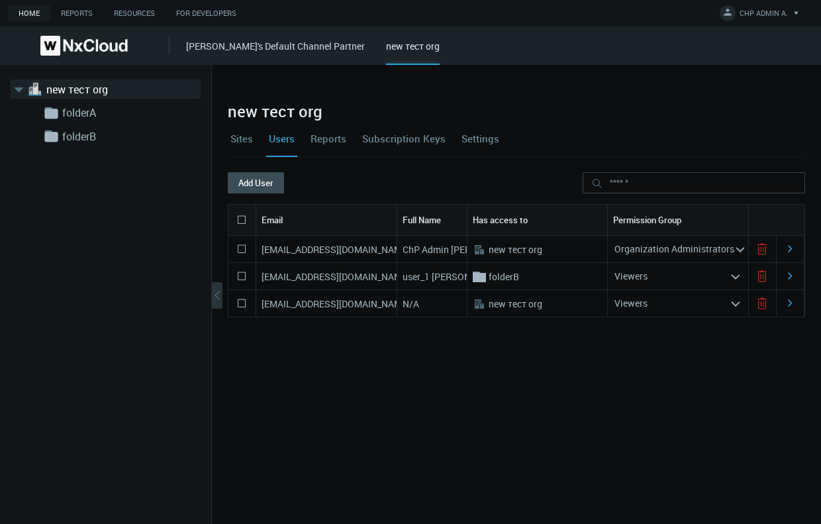
click at [201, 274] on icon "arrow_expand" at bounding box center [735, 277] width 12 height 12
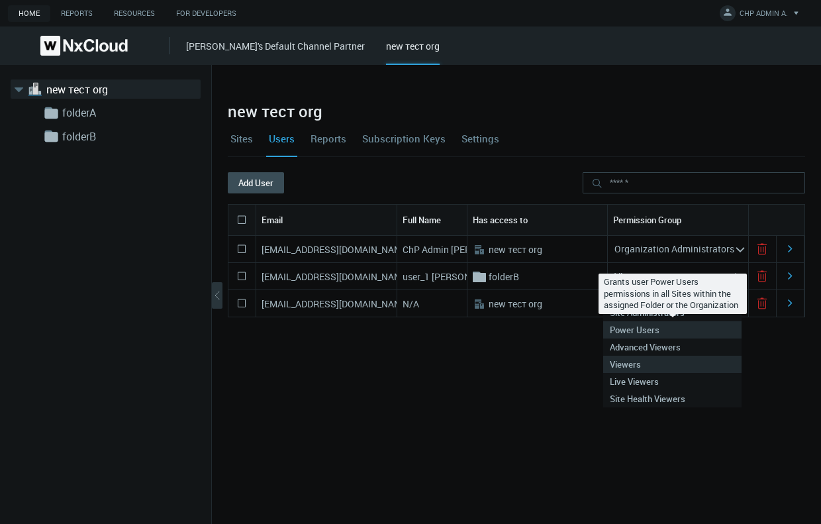
click at [201, 324] on div "Power Users" at bounding box center [672, 329] width 125 height 17
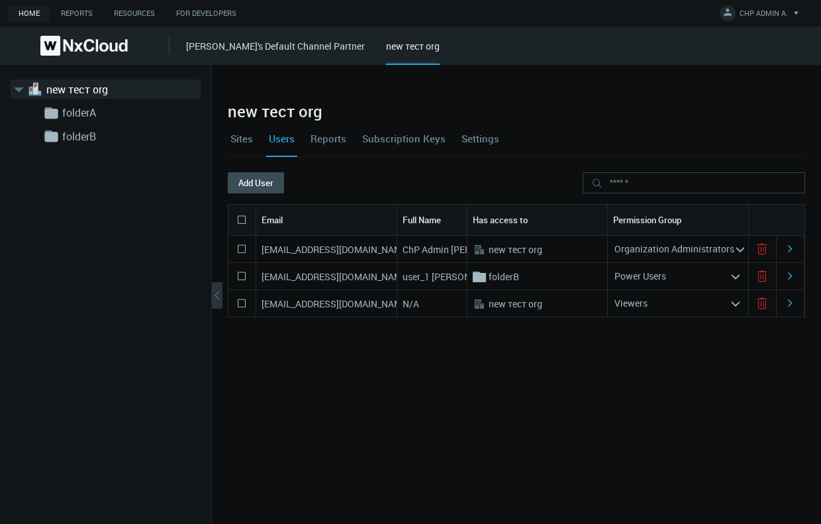
click at [201, 140] on link "Sites" at bounding box center [242, 138] width 28 height 36
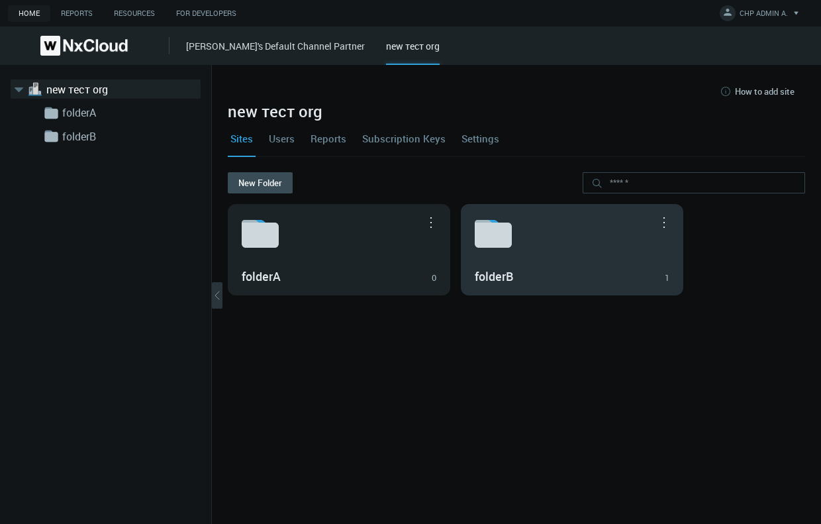
click at [201, 273] on h3 "folderB" at bounding box center [562, 276] width 175 height 15
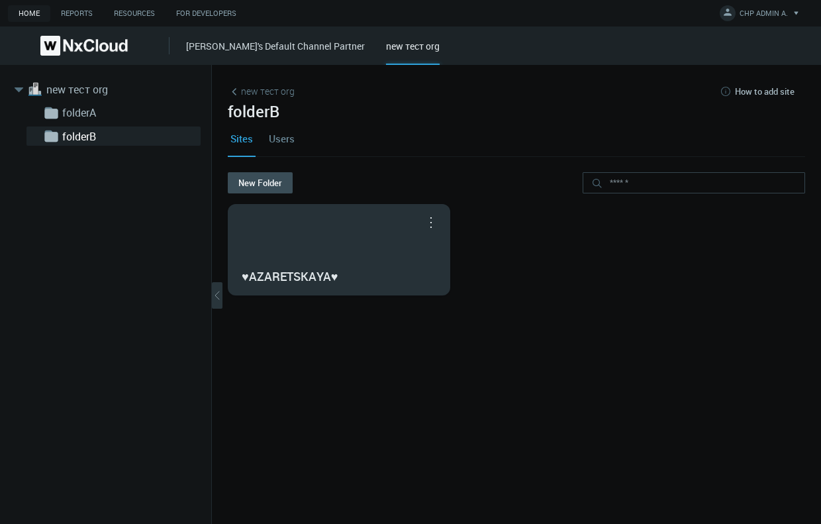
click at [201, 248] on div "♥AZARETSKAYA♥" at bounding box center [338, 250] width 221 height 90
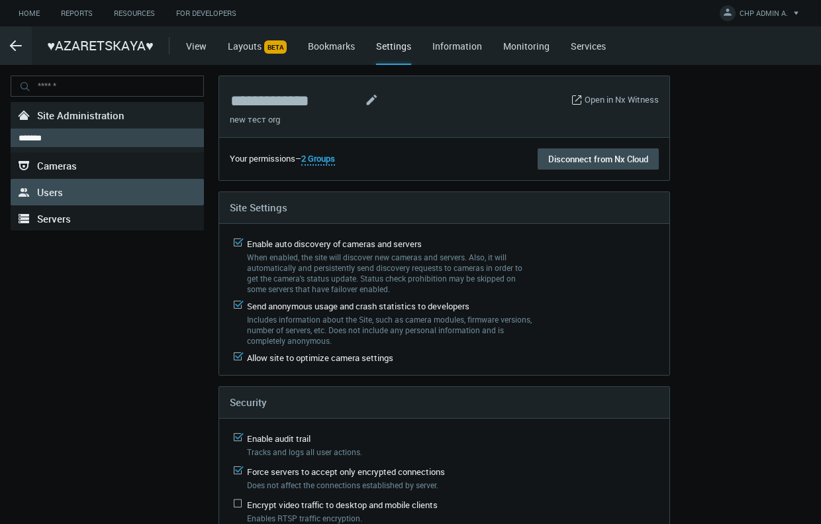
click at [85, 191] on link ".st0{fill-rule:evenodd;clip-rule:evenodd;fill:#2B383F;} Users" at bounding box center [107, 192] width 193 height 26
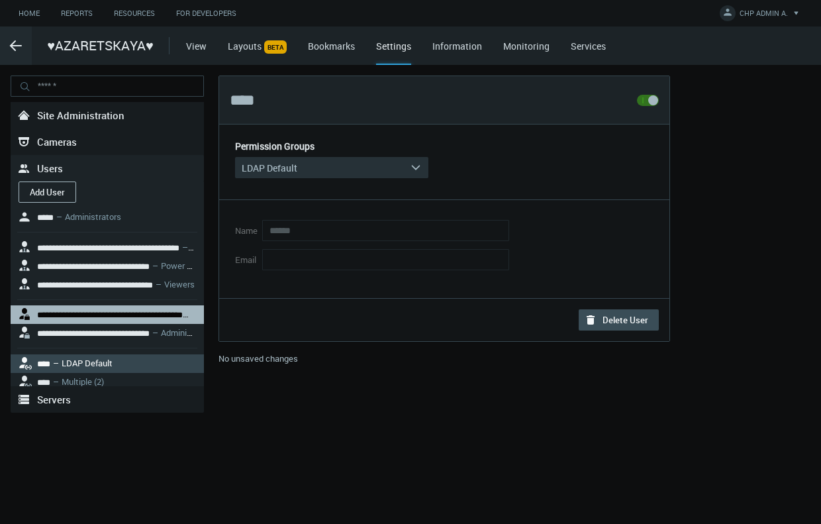
click at [138, 311] on nx-search-highlight "**********" at bounding box center [110, 314] width 146 height 9
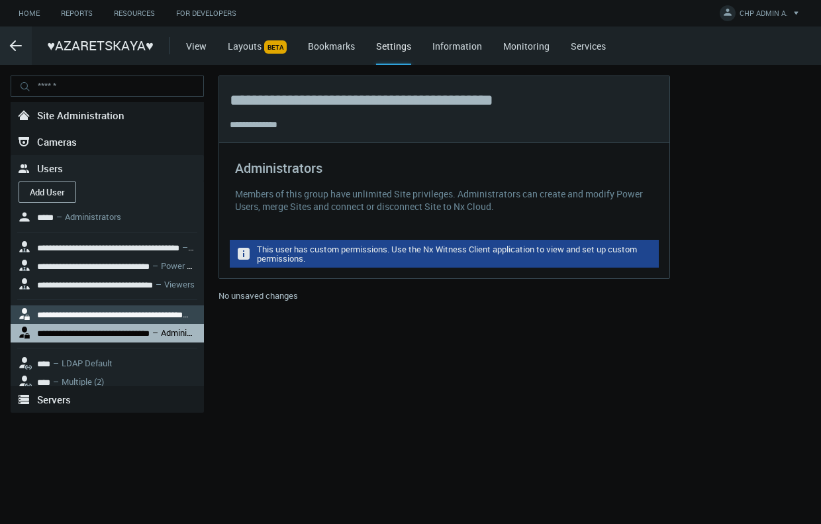
click at [138, 329] on nx-search-highlight "**********" at bounding box center [93, 333] width 113 height 9
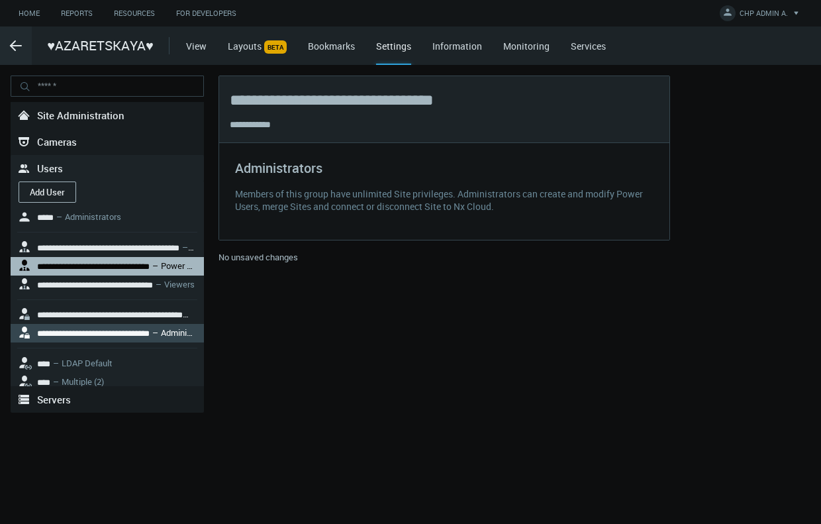
click at [131, 264] on nx-search-highlight "**********" at bounding box center [93, 266] width 113 height 9
